Goal: Task Accomplishment & Management: Complete application form

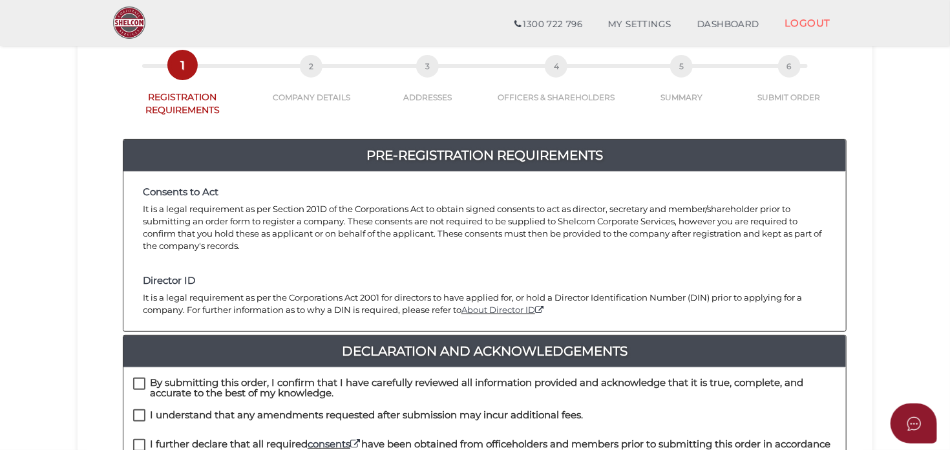
scroll to position [273, 0]
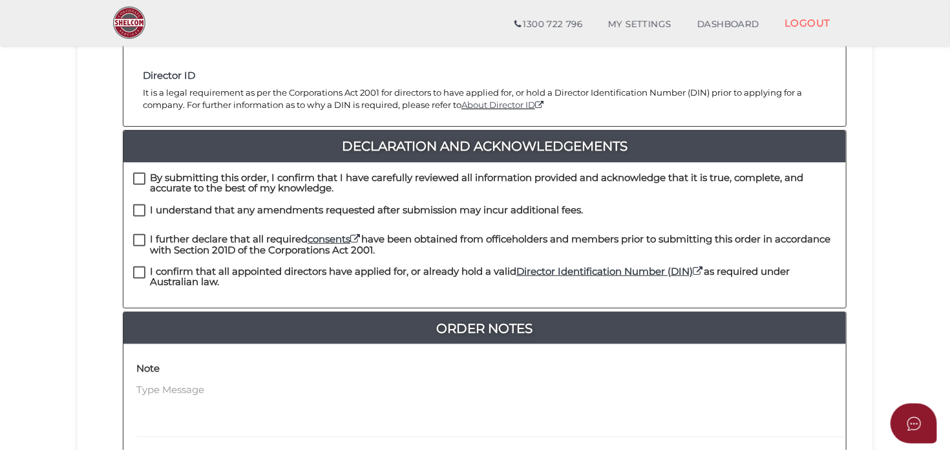
click at [145, 175] on label "By submitting this order, I confirm that I have carefully reviewed all informat…" at bounding box center [484, 181] width 703 height 16
checkbox input "true"
click at [134, 208] on label "I understand that any amendments requested after submission may incur additiona…" at bounding box center [358, 213] width 450 height 16
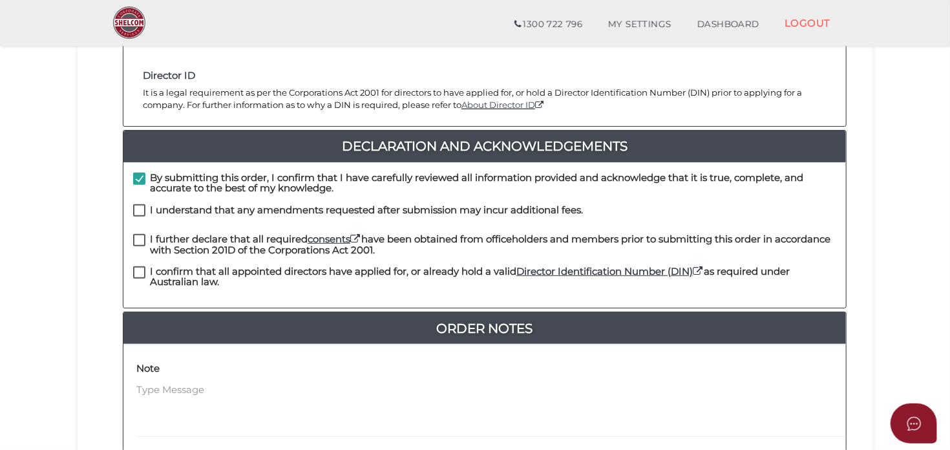
checkbox input "true"
click at [141, 240] on label "I further declare that all required consents have been obtained from officehold…" at bounding box center [484, 242] width 703 height 16
checkbox input "true"
click at [140, 269] on label "I confirm that all appointed directors have applied for, or already hold a vali…" at bounding box center [484, 274] width 703 height 16
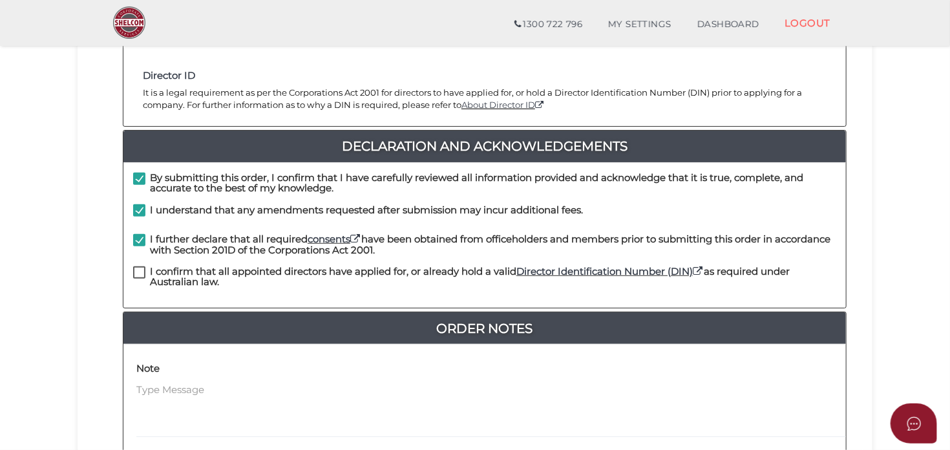
checkbox input "true"
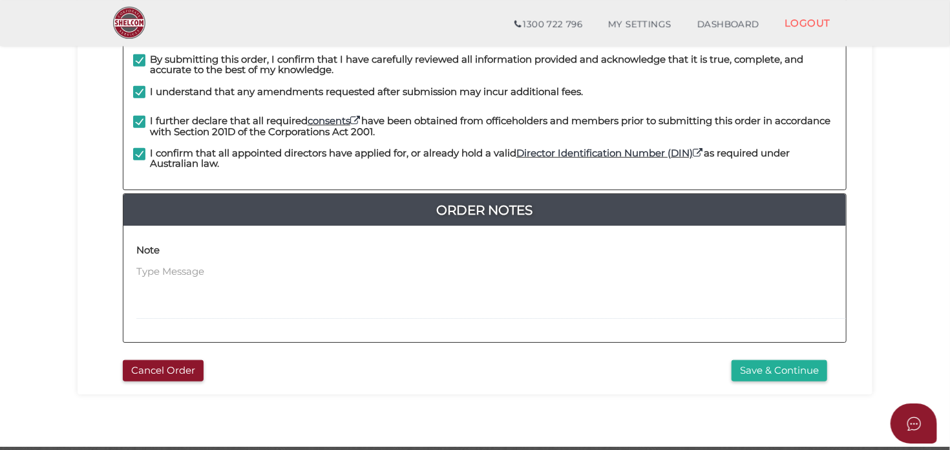
scroll to position [437, 0]
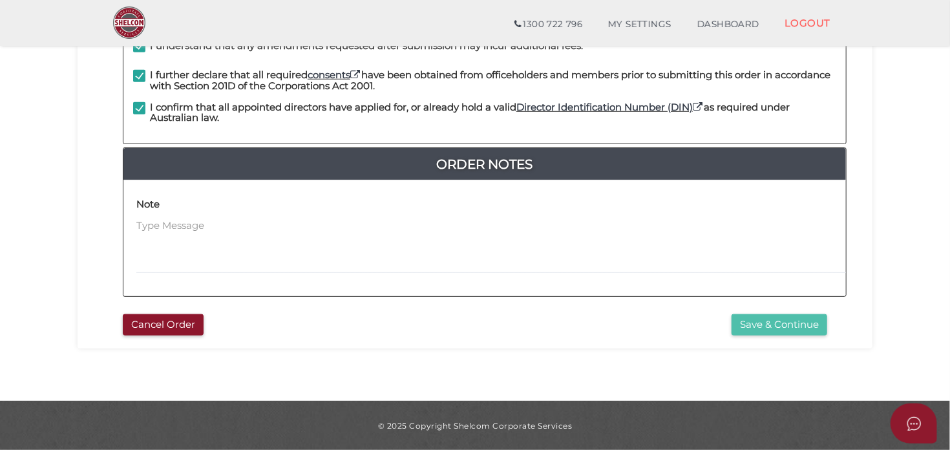
click at [783, 320] on button "Save & Continue" at bounding box center [780, 324] width 96 height 21
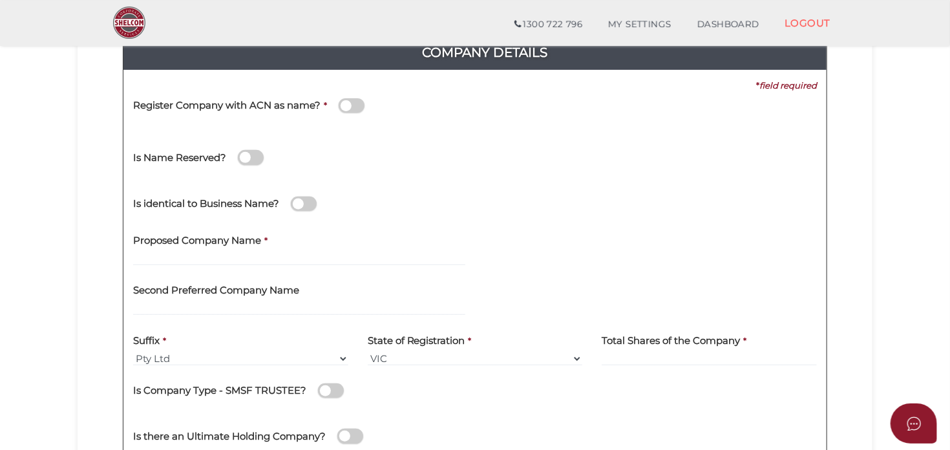
scroll to position [136, 0]
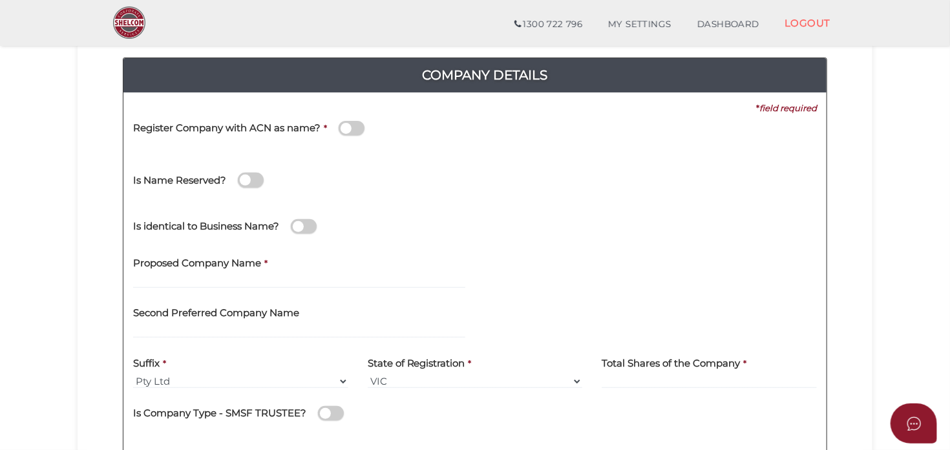
click at [381, 140] on div "Register Company with ACN as name? *" at bounding box center [309, 130] width 352 height 32
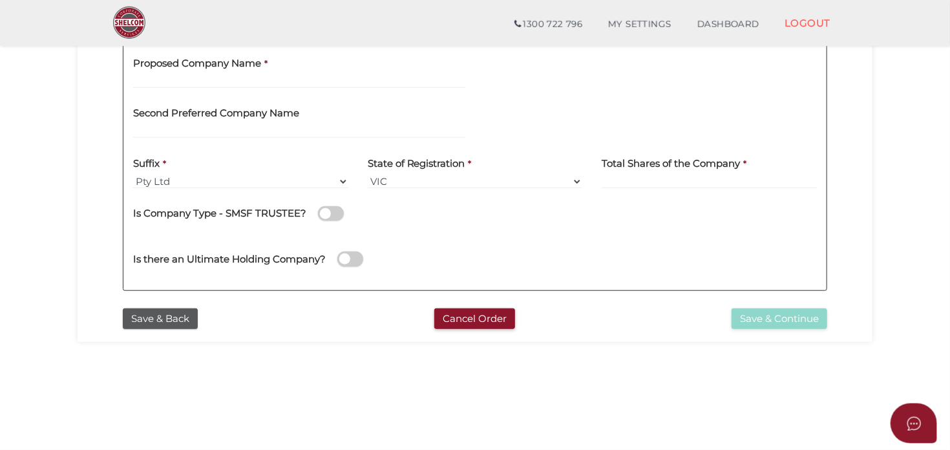
scroll to position [341, 0]
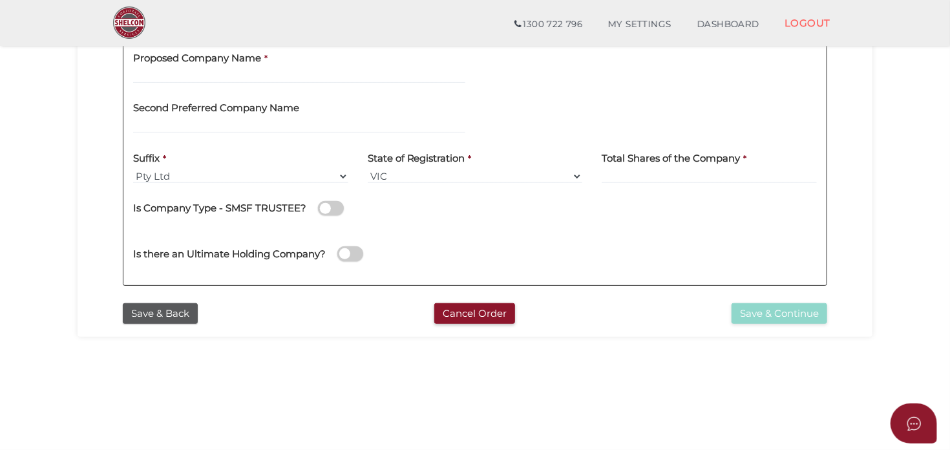
click at [249, 67] on label "Proposed Company Name" at bounding box center [197, 56] width 128 height 26
click at [246, 72] on input "text" at bounding box center [299, 76] width 332 height 14
type input "SEQ Genetics"
click at [628, 181] on input at bounding box center [709, 176] width 215 height 14
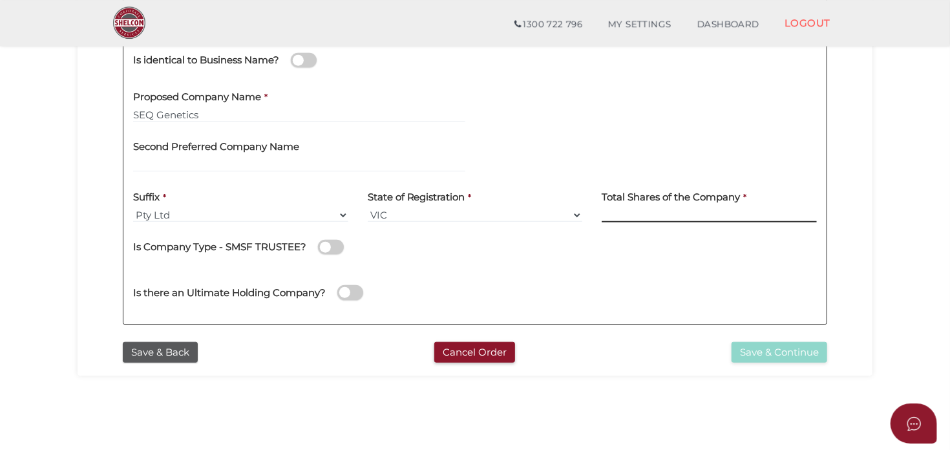
scroll to position [273, 0]
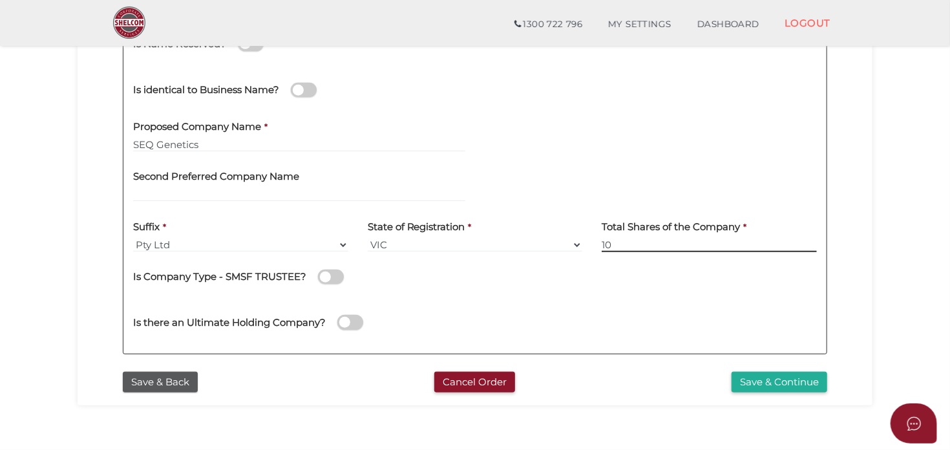
type input "10"
click at [577, 299] on div "Is there an Ultimate Holding Company?" at bounding box center [474, 320] width 703 height 46
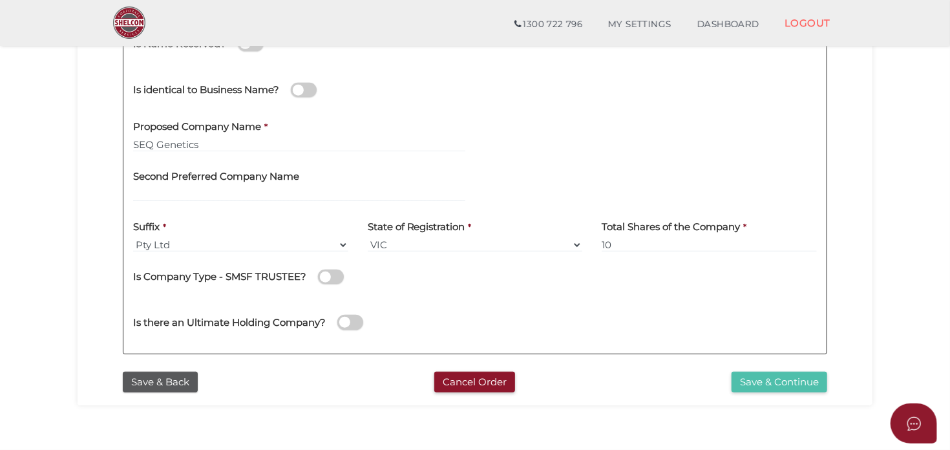
click at [786, 381] on button "Save & Continue" at bounding box center [780, 382] width 96 height 21
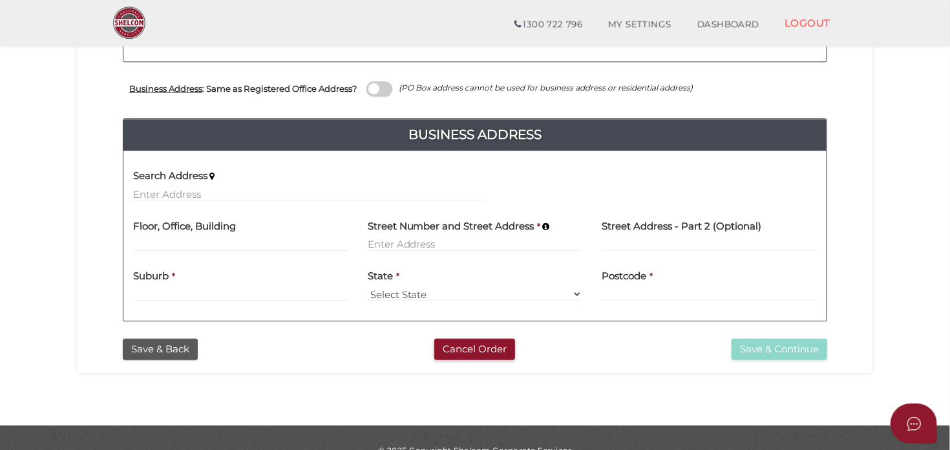
scroll to position [478, 0]
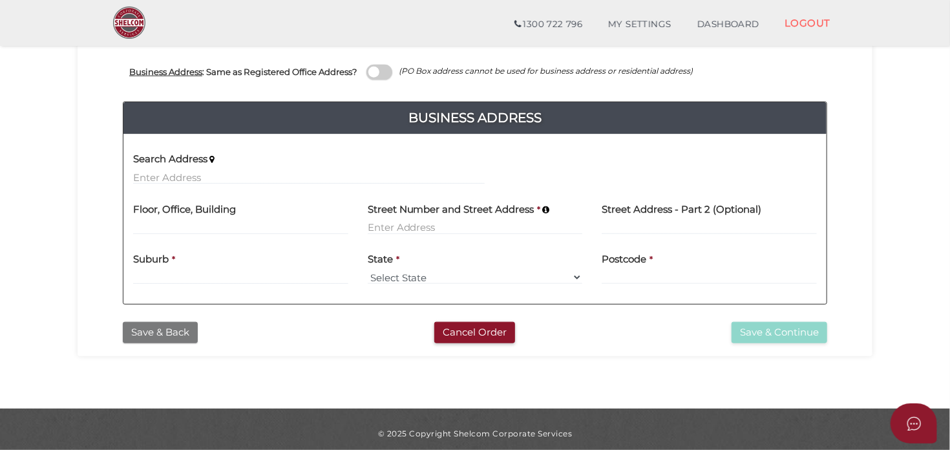
click at [152, 333] on button "Save & Back" at bounding box center [160, 332] width 75 height 21
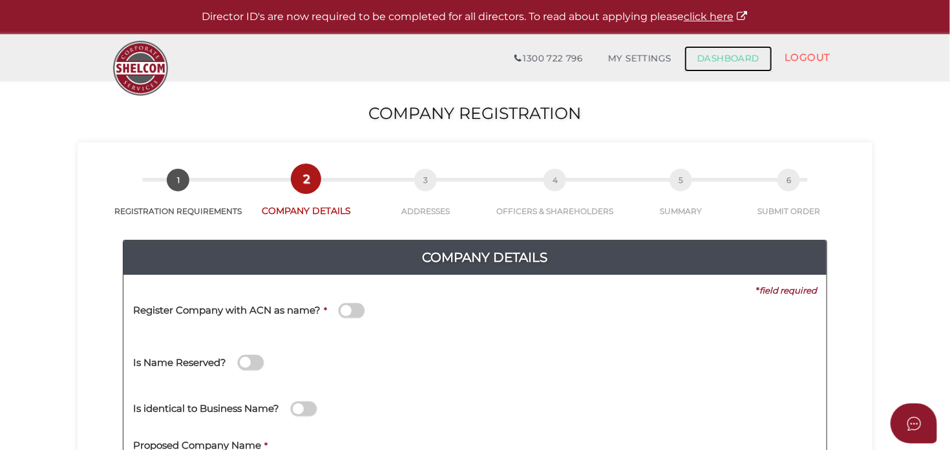
click at [734, 53] on link "DASHBOARD" at bounding box center [728, 59] width 88 height 26
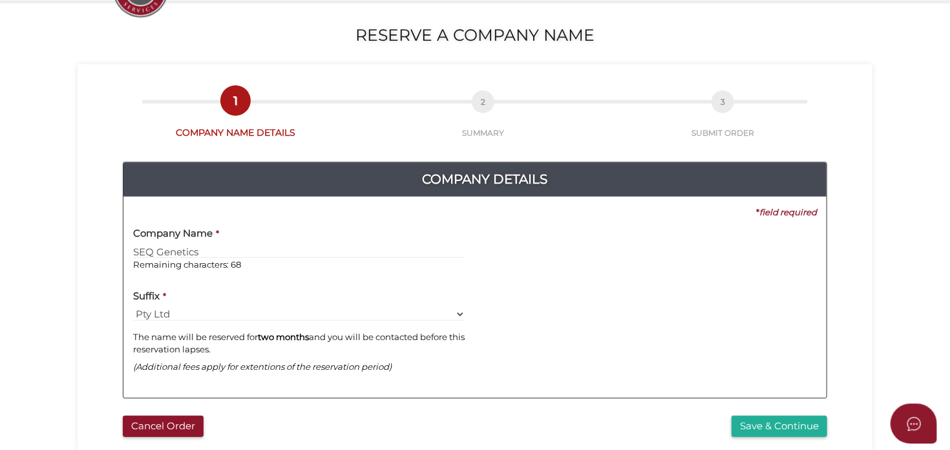
scroll to position [136, 0]
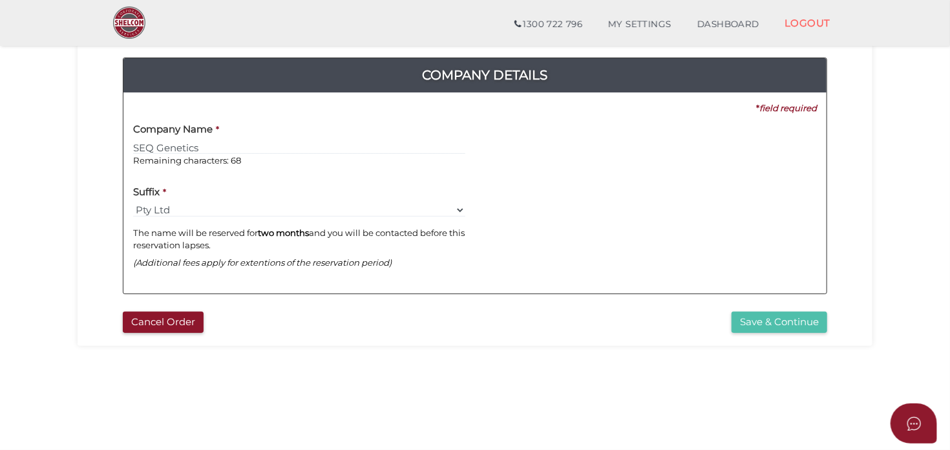
type input "SEQ Genetics"
click at [777, 317] on button "Save & Continue" at bounding box center [780, 322] width 96 height 21
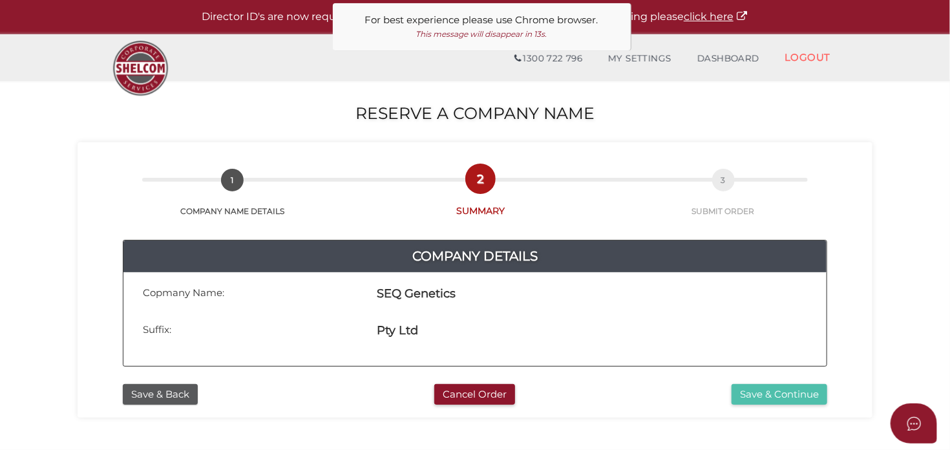
click at [752, 393] on button "Save & Continue" at bounding box center [780, 394] width 96 height 21
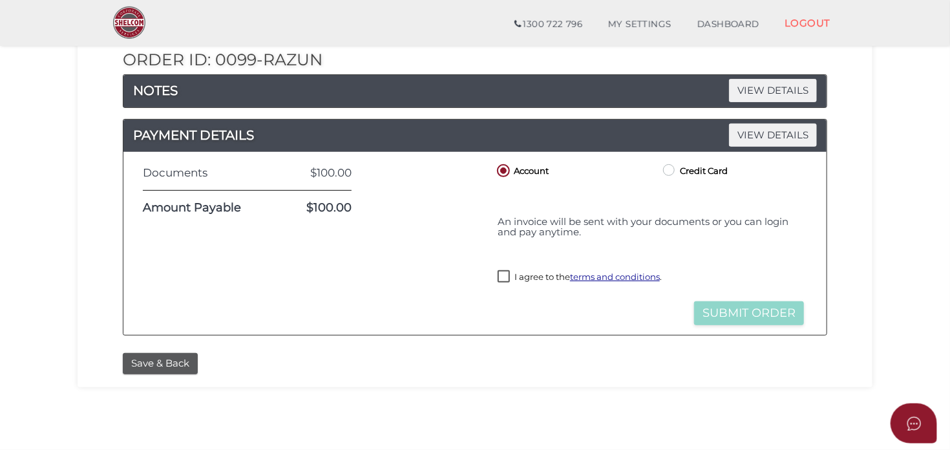
scroll to position [204, 0]
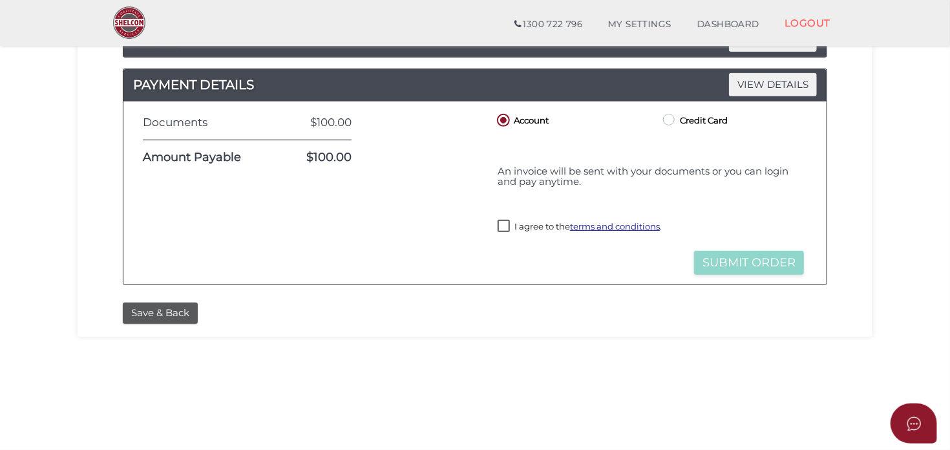
click at [505, 224] on label "I agree to the terms and conditions ." at bounding box center [580, 228] width 164 height 16
checkbox input "true"
click at [756, 257] on button "Submit Order" at bounding box center [749, 263] width 110 height 24
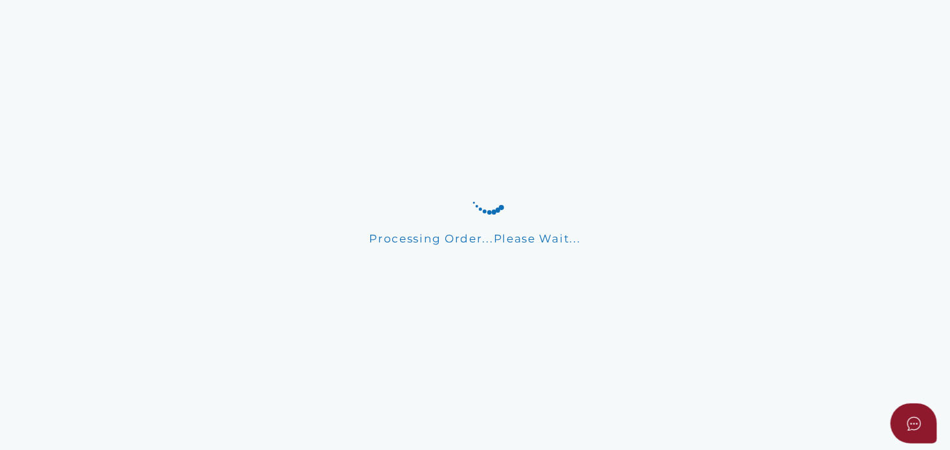
scroll to position [0, 0]
